Goal: Task Accomplishment & Management: Manage account settings

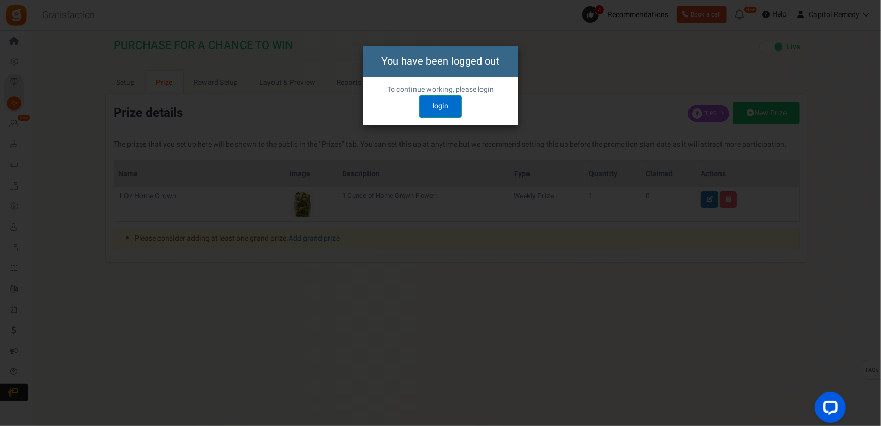
click at [446, 107] on link "login" at bounding box center [440, 106] width 43 height 23
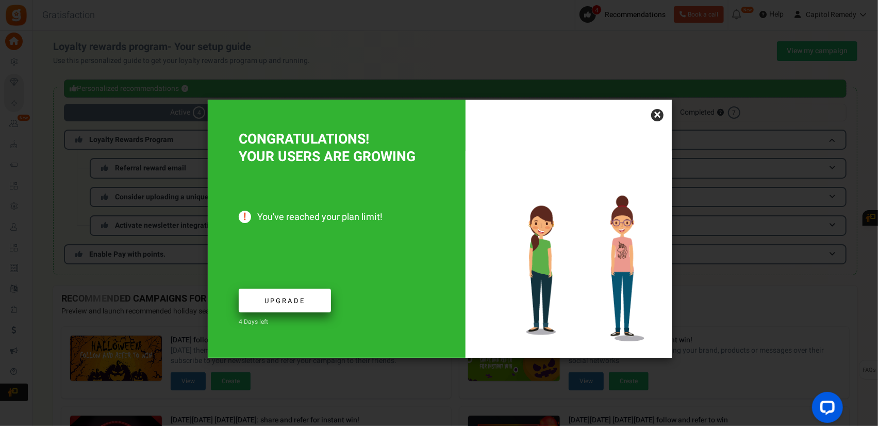
click at [285, 300] on span "Upgrade" at bounding box center [285, 301] width 41 height 10
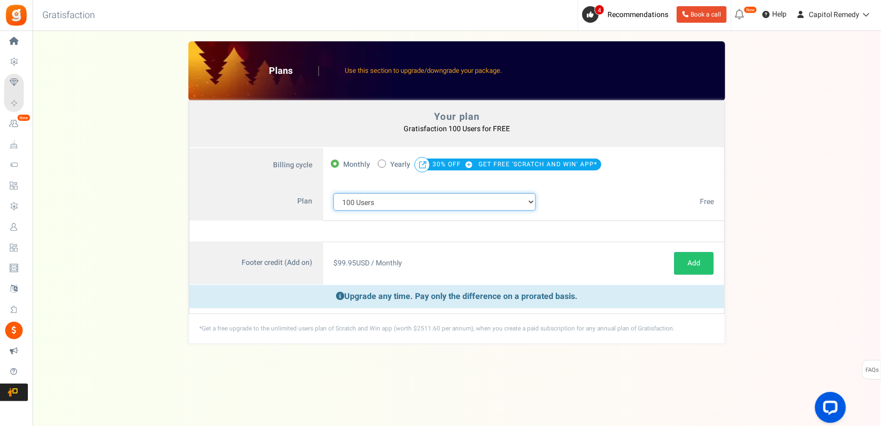
click at [490, 205] on select "100 Users 200 Users 500 Users 1000 Users 2000 Users 3000 Users 4000 Users 5000 …" at bounding box center [434, 202] width 202 height 18
click at [333, 193] on select "100 Users 200 Users 500 Users 1000 Users 2000 Users 3000 Users 4000 Users 5000 …" at bounding box center [434, 202] width 202 height 18
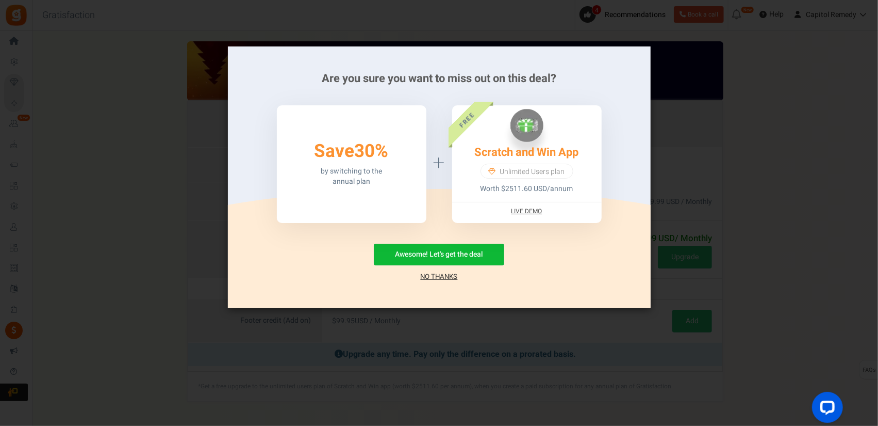
click at [434, 276] on link "No Thanks" at bounding box center [439, 276] width 37 height 10
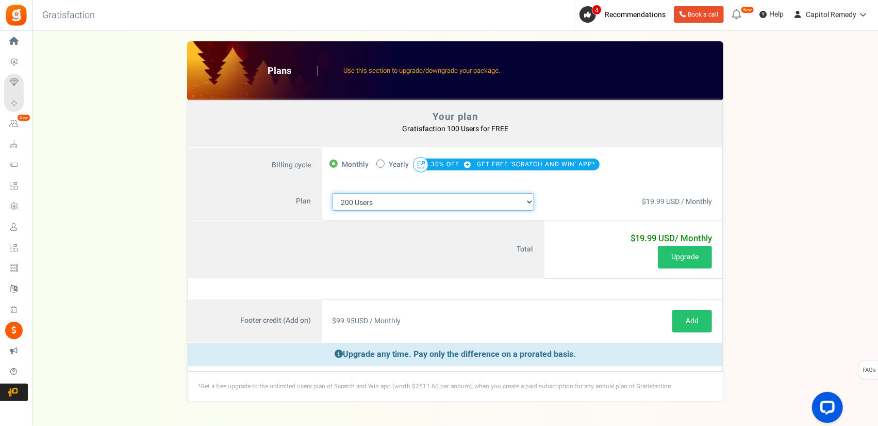
click at [488, 202] on select "100 Users 200 Users 500 Users 1000 Users 2000 Users 3000 Users 4000 Users 5000 …" at bounding box center [433, 202] width 202 height 18
click at [332, 193] on select "100 Users 200 Users 500 Users 1000 Users 2000 Users 3000 Users 4000 Users 5000 …" at bounding box center [433, 202] width 202 height 18
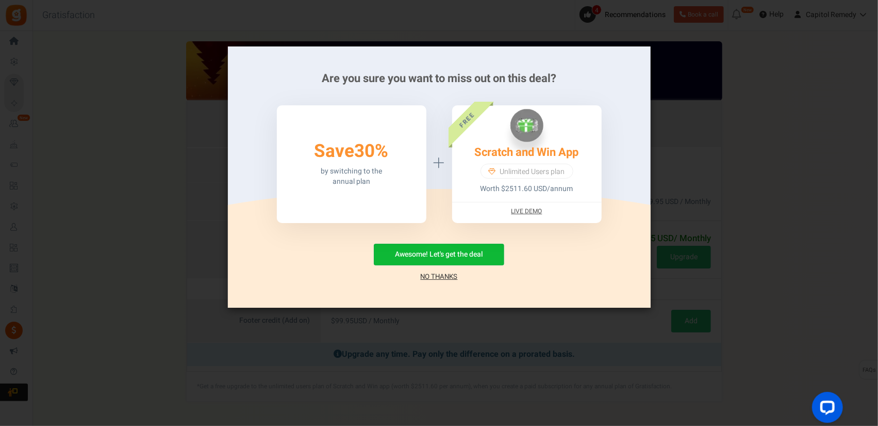
click at [439, 276] on link "No Thanks" at bounding box center [439, 276] width 37 height 10
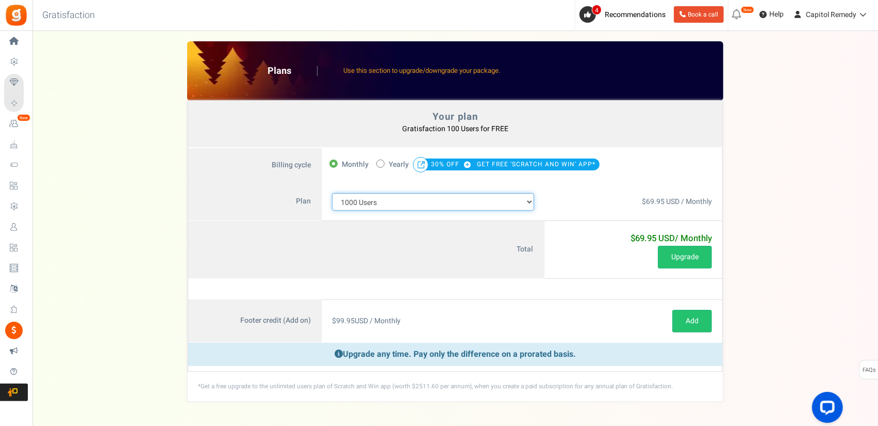
click at [456, 203] on select "100 Users 200 Users 500 Users 1000 Users 2000 Users 3000 Users 4000 Users 5000 …" at bounding box center [433, 202] width 202 height 18
click at [332, 193] on select "100 Users 200 Users 500 Users 1000 Users 2000 Users 3000 Users 4000 Users 5000 …" at bounding box center [433, 202] width 202 height 18
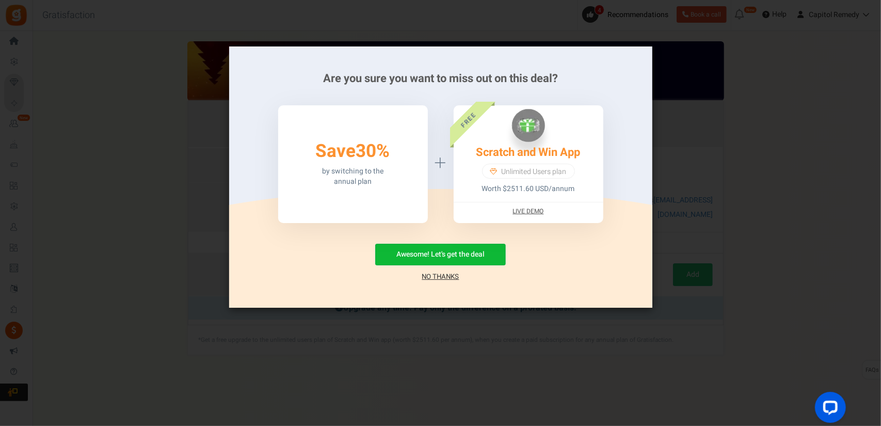
click at [440, 284] on div "Are you sure you want to miss out on this deal? 50% Save 30% by switching to th…" at bounding box center [440, 176] width 423 height 261
click at [439, 276] on link "No Thanks" at bounding box center [440, 276] width 37 height 10
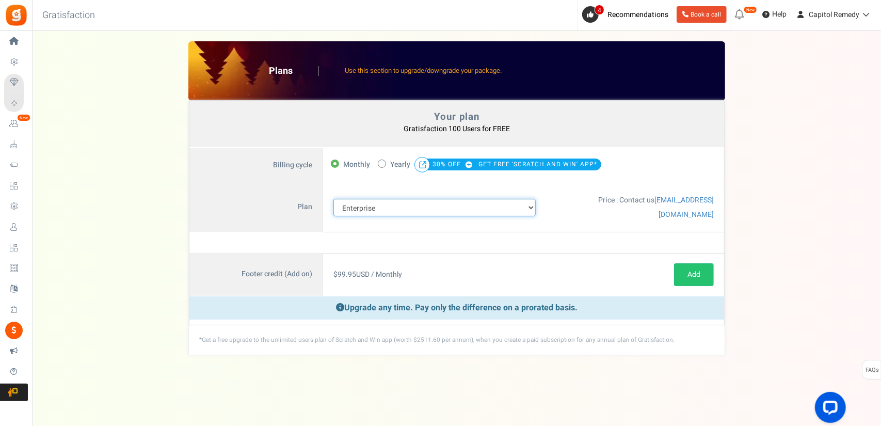
click at [494, 201] on select "100 Users 200 Users 500 Users 1000 Users 2000 Users 3000 Users 4000 Users 5000 …" at bounding box center [434, 208] width 202 height 18
select select "710"
click at [333, 199] on select "100 Users 200 Users 500 Users 1000 Users 2000 Users 3000 Users 4000 Users 5000 …" at bounding box center [434, 208] width 202 height 18
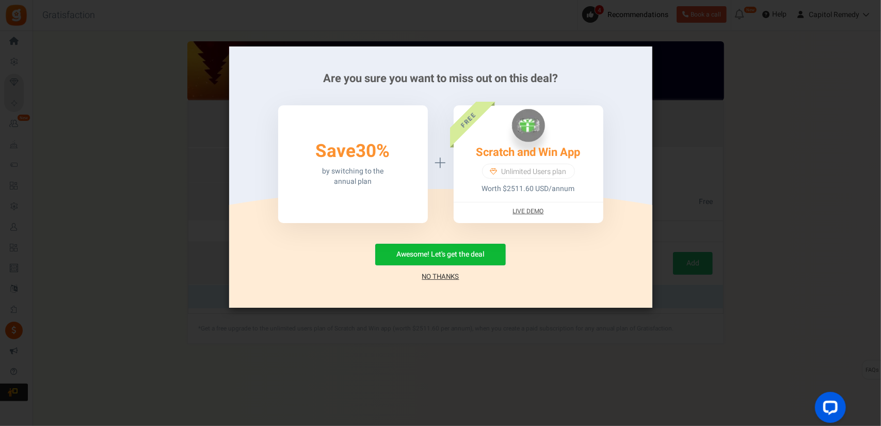
click at [444, 276] on link "No Thanks" at bounding box center [440, 276] width 37 height 10
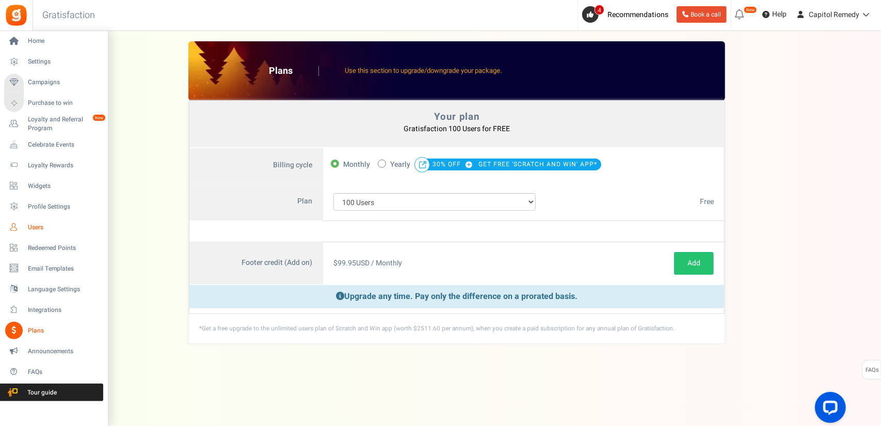
click at [21, 234] on link "Users" at bounding box center [53, 227] width 99 height 18
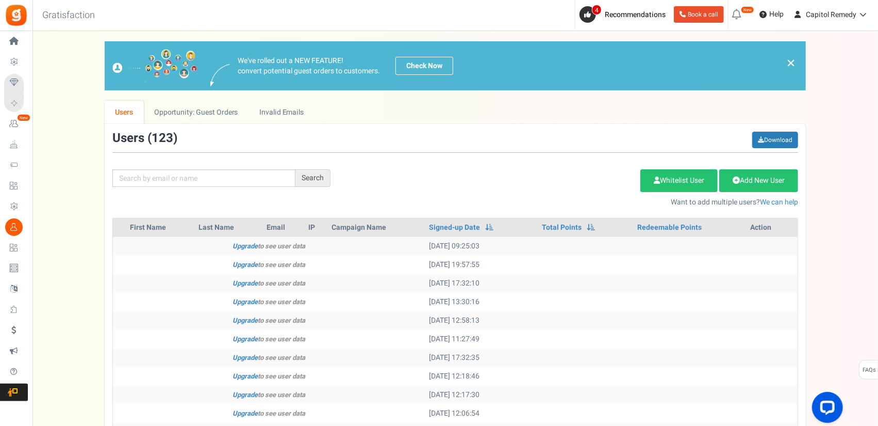
click at [0, 0] on span "Home" at bounding box center [0, 0] width 0 height 0
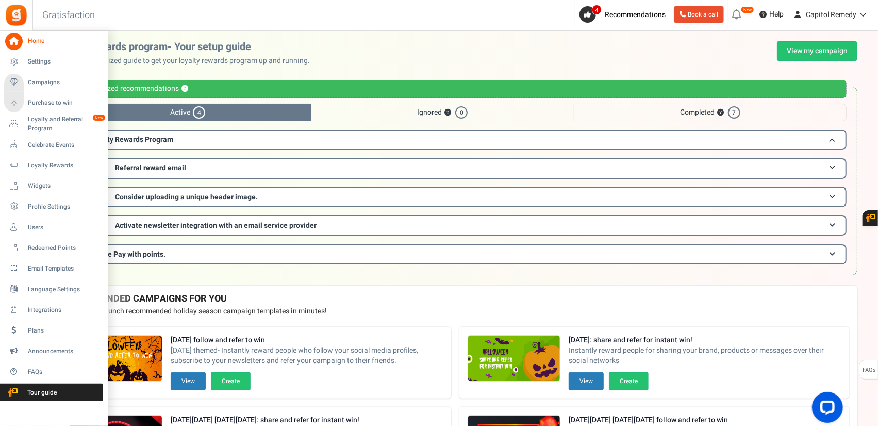
click at [37, 40] on span "Home" at bounding box center [64, 41] width 72 height 9
click at [35, 57] on span "Settings" at bounding box center [64, 61] width 72 height 9
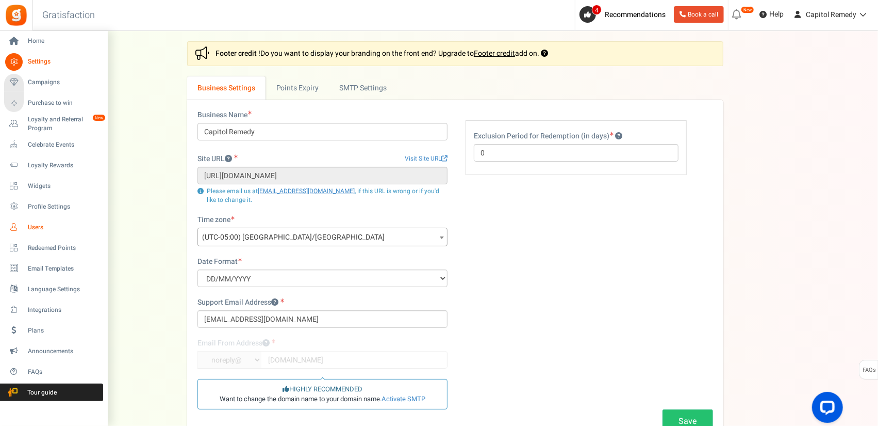
click at [47, 234] on link "Users" at bounding box center [53, 227] width 99 height 18
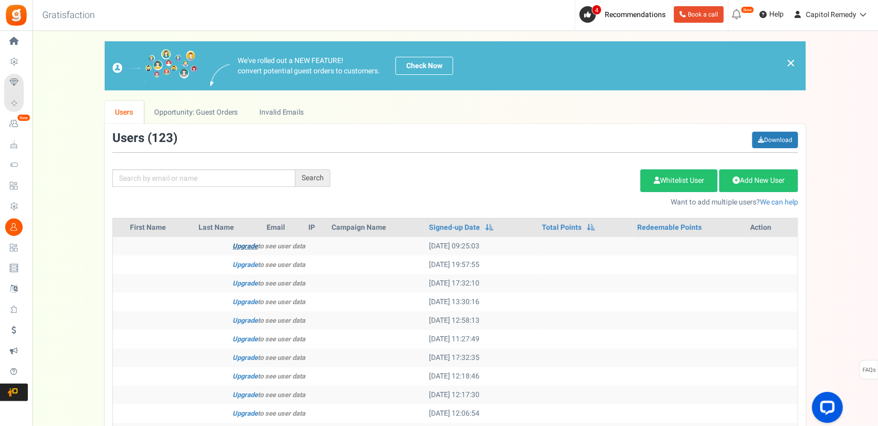
click at [245, 244] on link "Upgrade" at bounding box center [245, 246] width 25 height 10
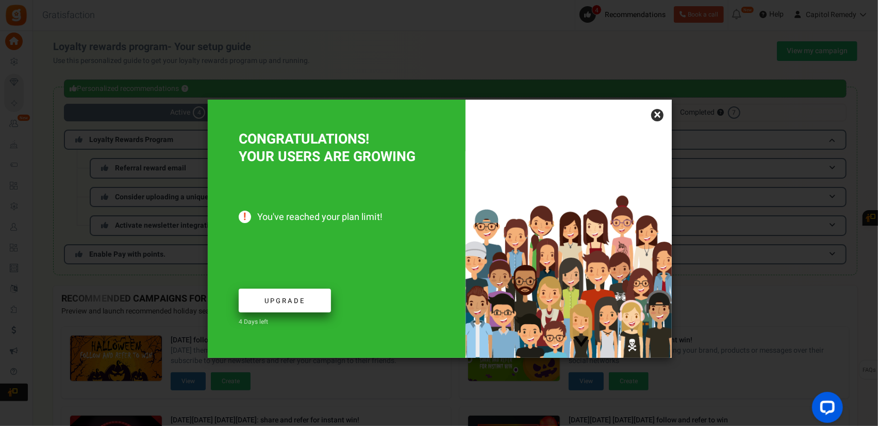
click at [312, 300] on link "Upgrade" at bounding box center [285, 300] width 92 height 24
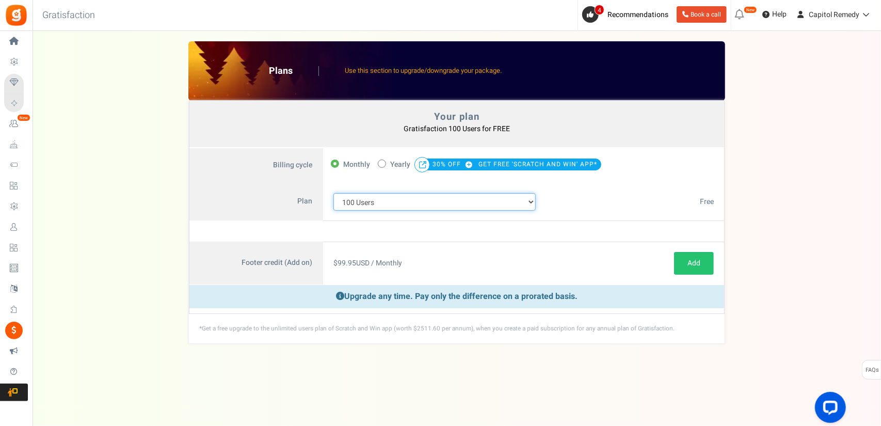
click at [519, 203] on select "100 Users 200 Users 500 Users 1000 Users 2000 Users 3000 Users 4000 Users 5000 …" at bounding box center [434, 202] width 202 height 18
select select "883"
click at [333, 193] on select "100 Users 200 Users 500 Users 1000 Users 2000 Users 3000 Users 4000 Users 5000 …" at bounding box center [434, 202] width 202 height 18
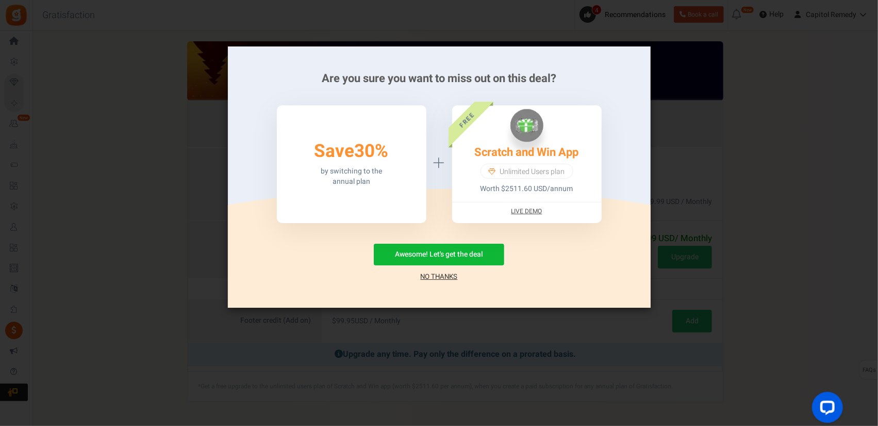
click at [434, 278] on link "No Thanks" at bounding box center [439, 276] width 37 height 10
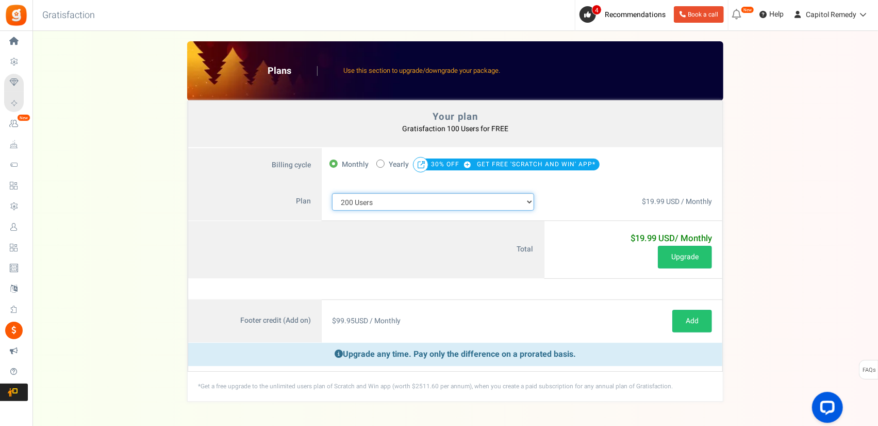
click at [498, 200] on select "100 Users 200 Users 500 Users 1000 Users 2000 Users 3000 Users 4000 Users 5000 …" at bounding box center [433, 202] width 202 height 18
click at [380, 165] on span at bounding box center [381, 163] width 8 height 8
click at [380, 165] on input "50% OFF Limited time offer! Yearly 30% OFF GET FREE 'SCRATCH AND WIN' APP*" at bounding box center [380, 162] width 7 height 7
radio input "true"
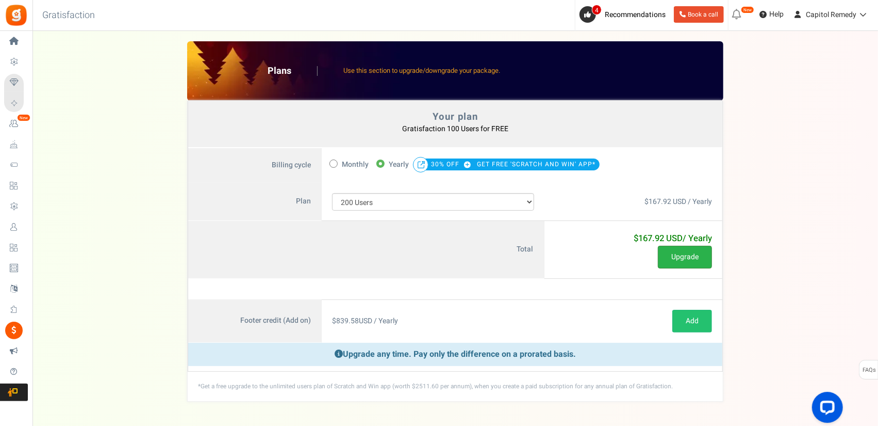
click at [675, 255] on button "Upgrade" at bounding box center [685, 257] width 54 height 23
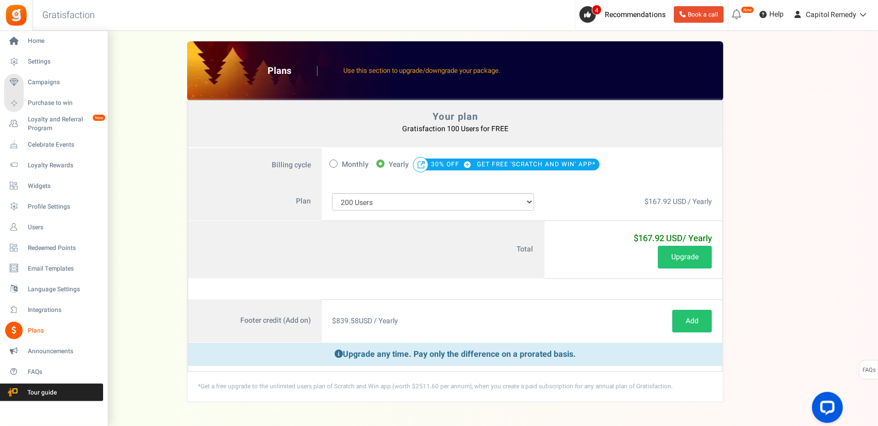
click at [37, 332] on span "Plans" at bounding box center [64, 330] width 72 height 9
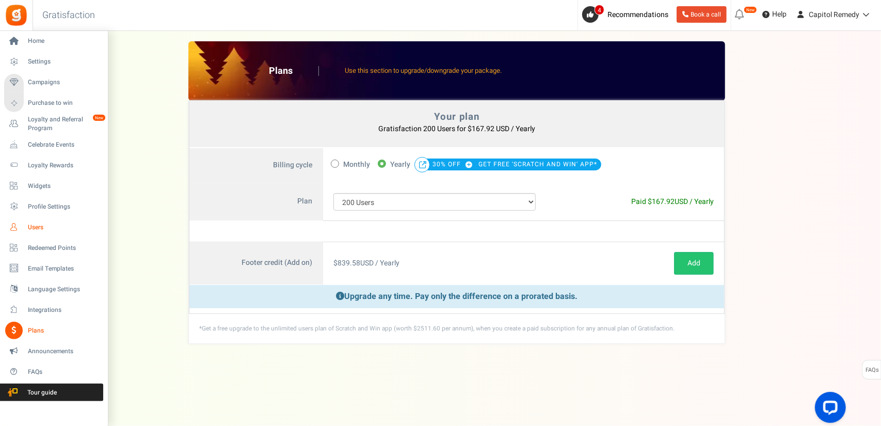
click at [42, 231] on span "Users" at bounding box center [64, 227] width 72 height 9
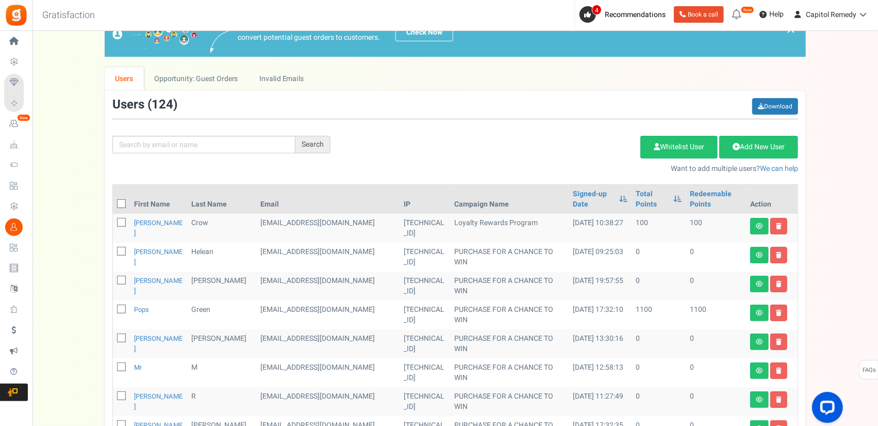
scroll to position [31, 0]
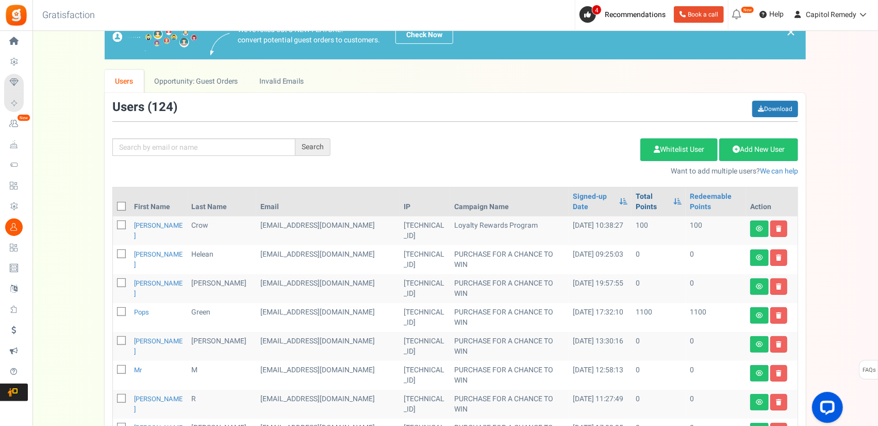
click at [641, 194] on link "Total Points" at bounding box center [652, 201] width 32 height 21
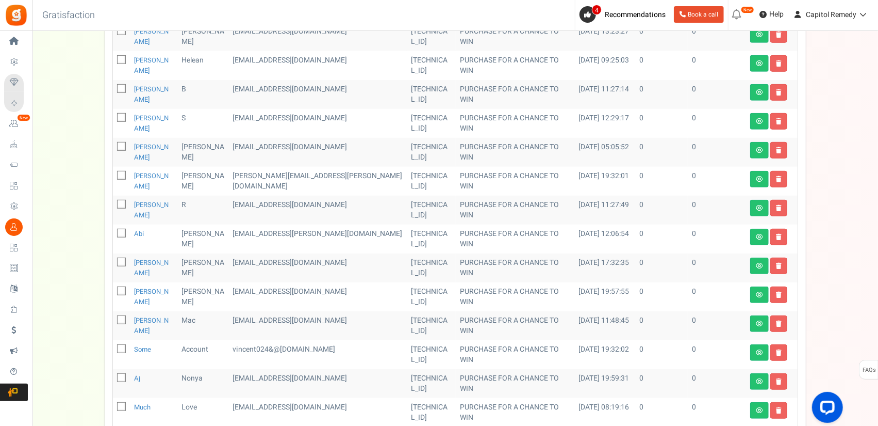
scroll to position [444, 0]
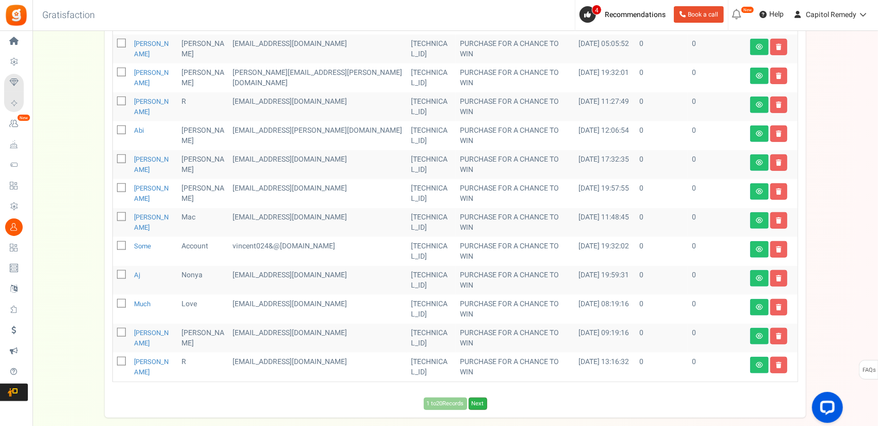
click at [478, 397] on link "Next" at bounding box center [478, 403] width 19 height 12
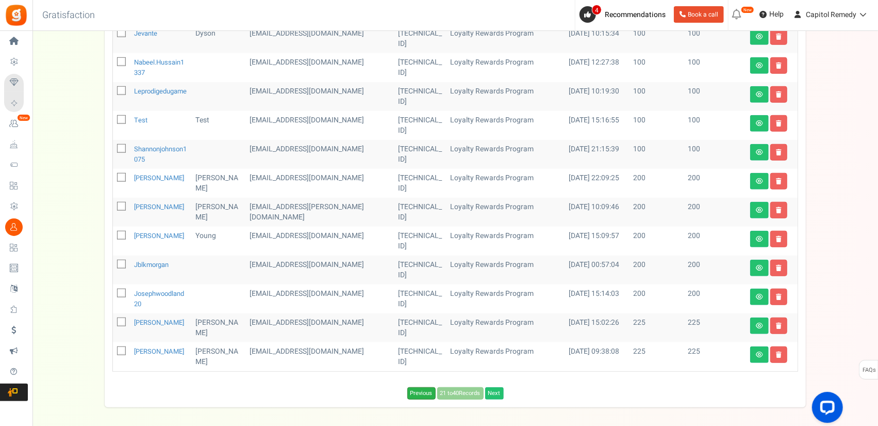
click at [410, 389] on link "Previous" at bounding box center [422, 393] width 28 height 12
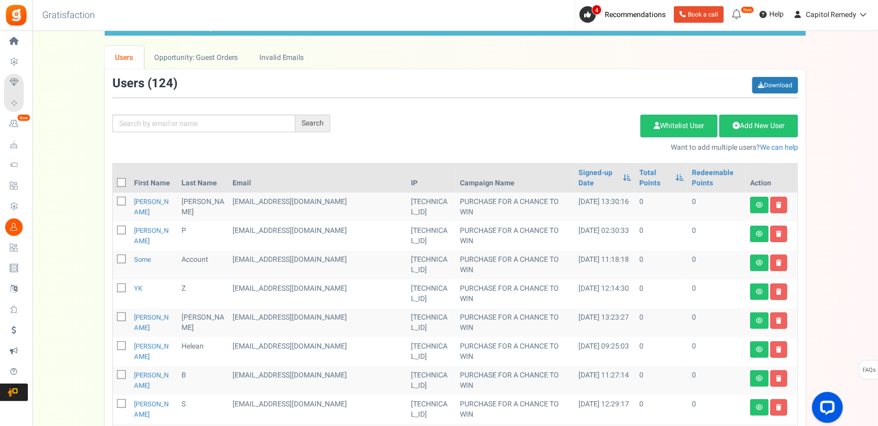
scroll to position [31, 0]
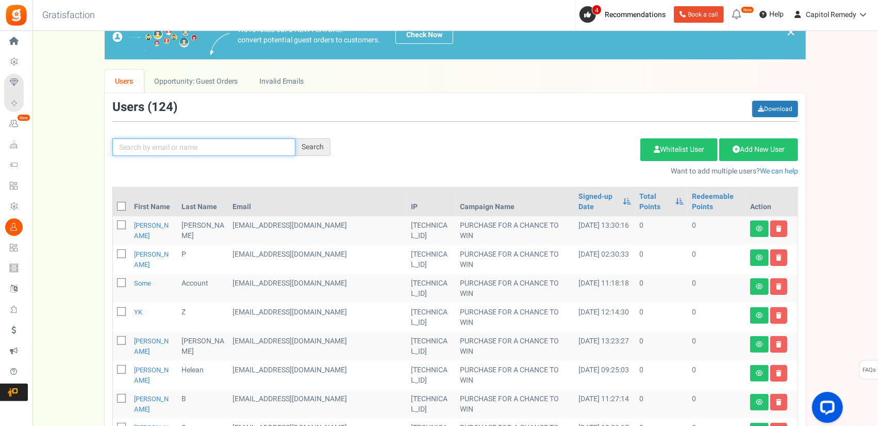
click at [223, 150] on input "text" at bounding box center [203, 147] width 183 height 18
type input "tawana"
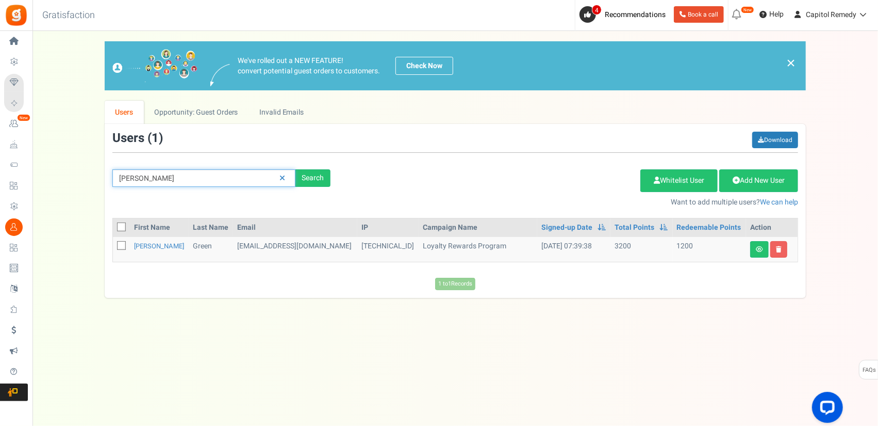
scroll to position [0, 0]
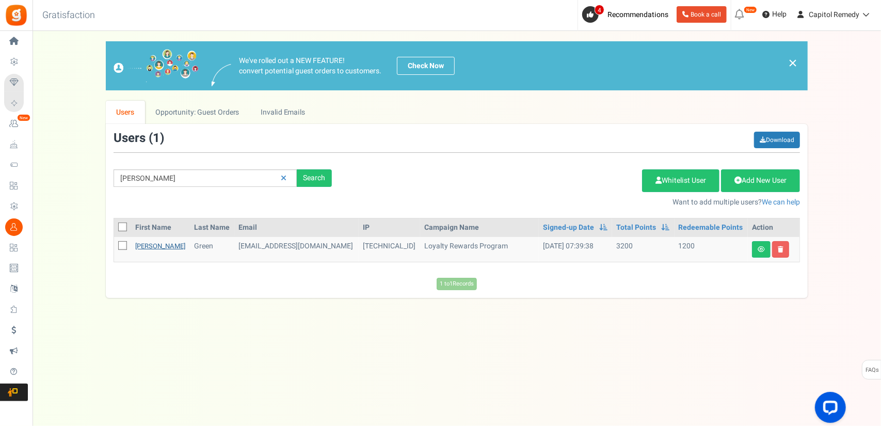
click at [137, 247] on link "Tawana" at bounding box center [160, 246] width 50 height 10
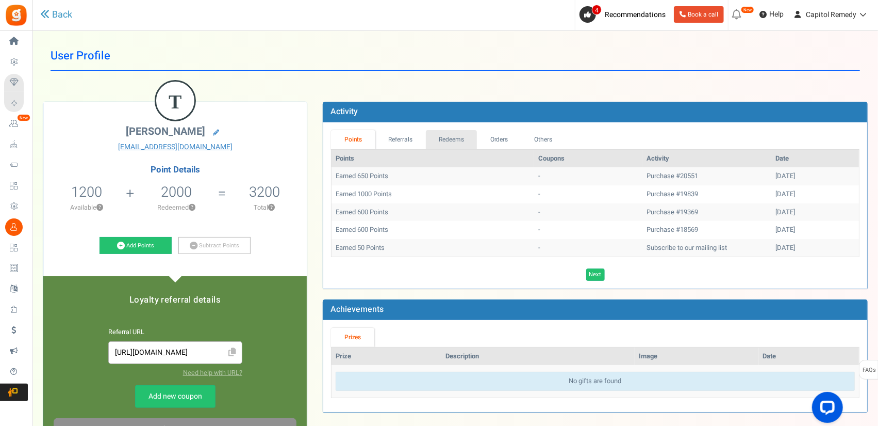
click at [448, 143] on link "Redeems" at bounding box center [452, 139] width 52 height 19
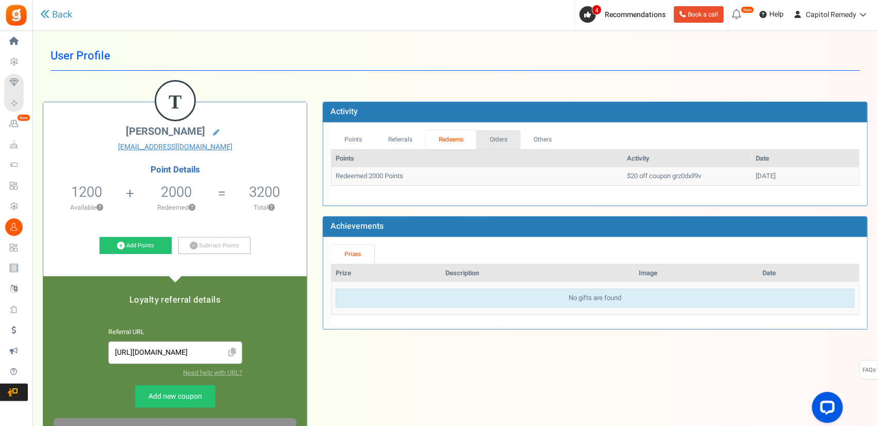
click at [504, 140] on link "Orders" at bounding box center [499, 139] width 44 height 19
